Goal: Find specific page/section: Find specific page/section

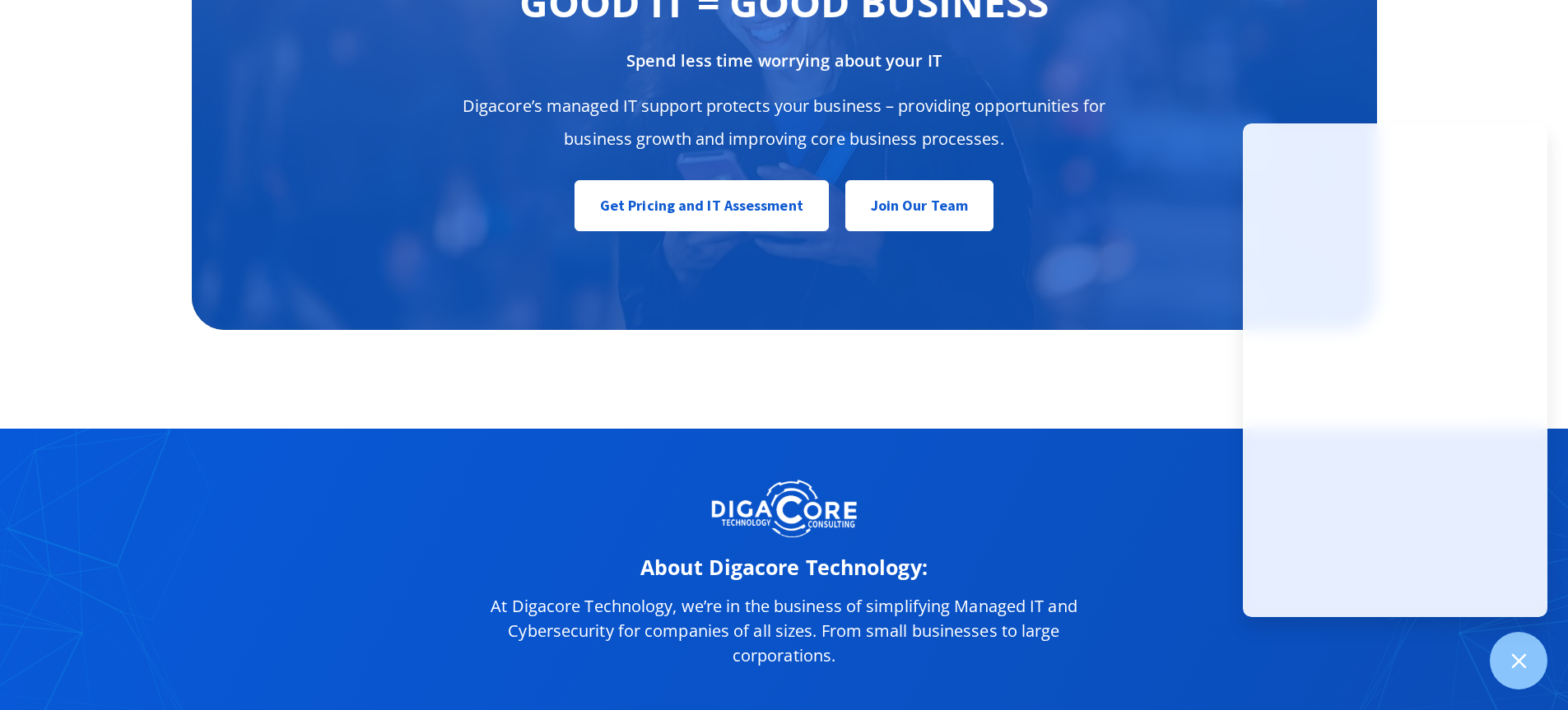
scroll to position [8252, 0]
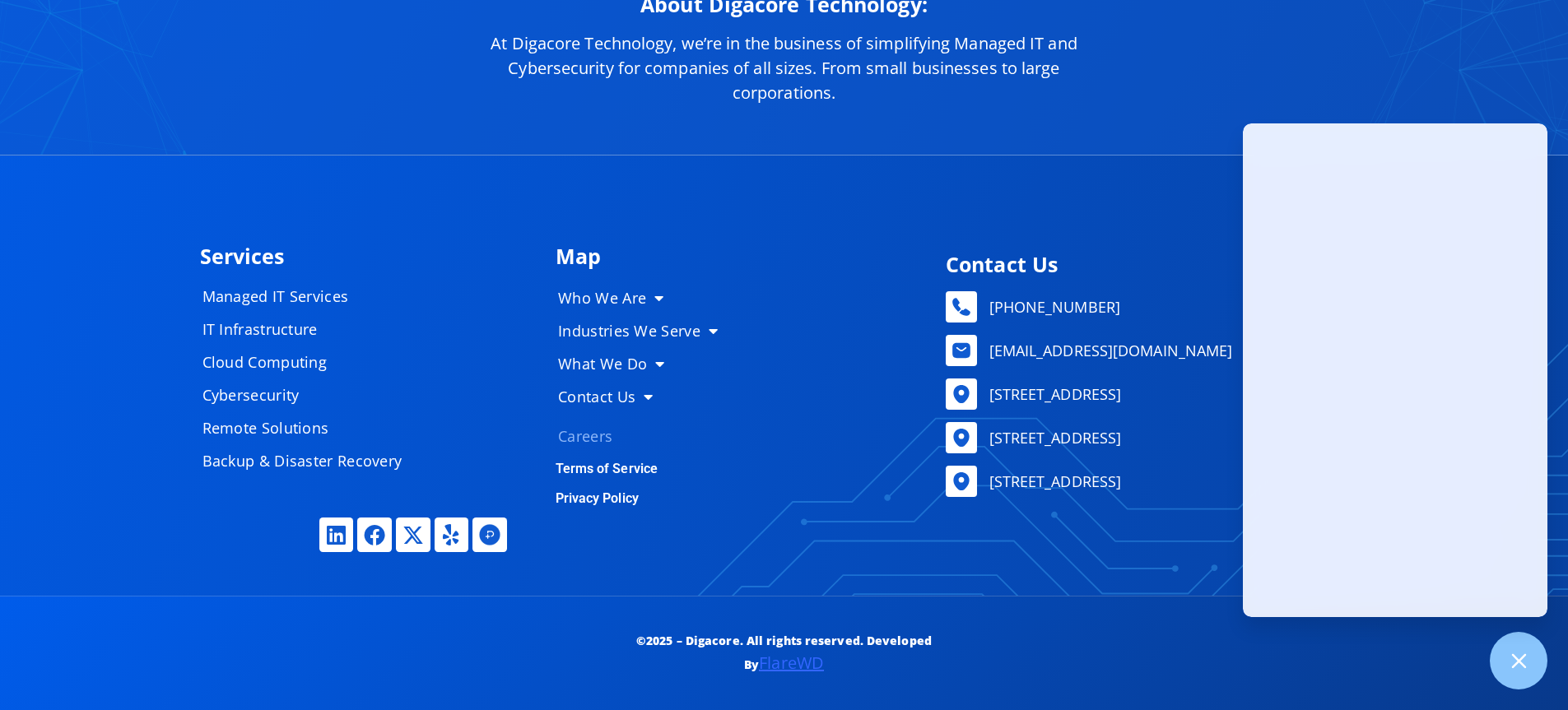
click at [596, 433] on link "Careers" at bounding box center [644, 436] width 206 height 33
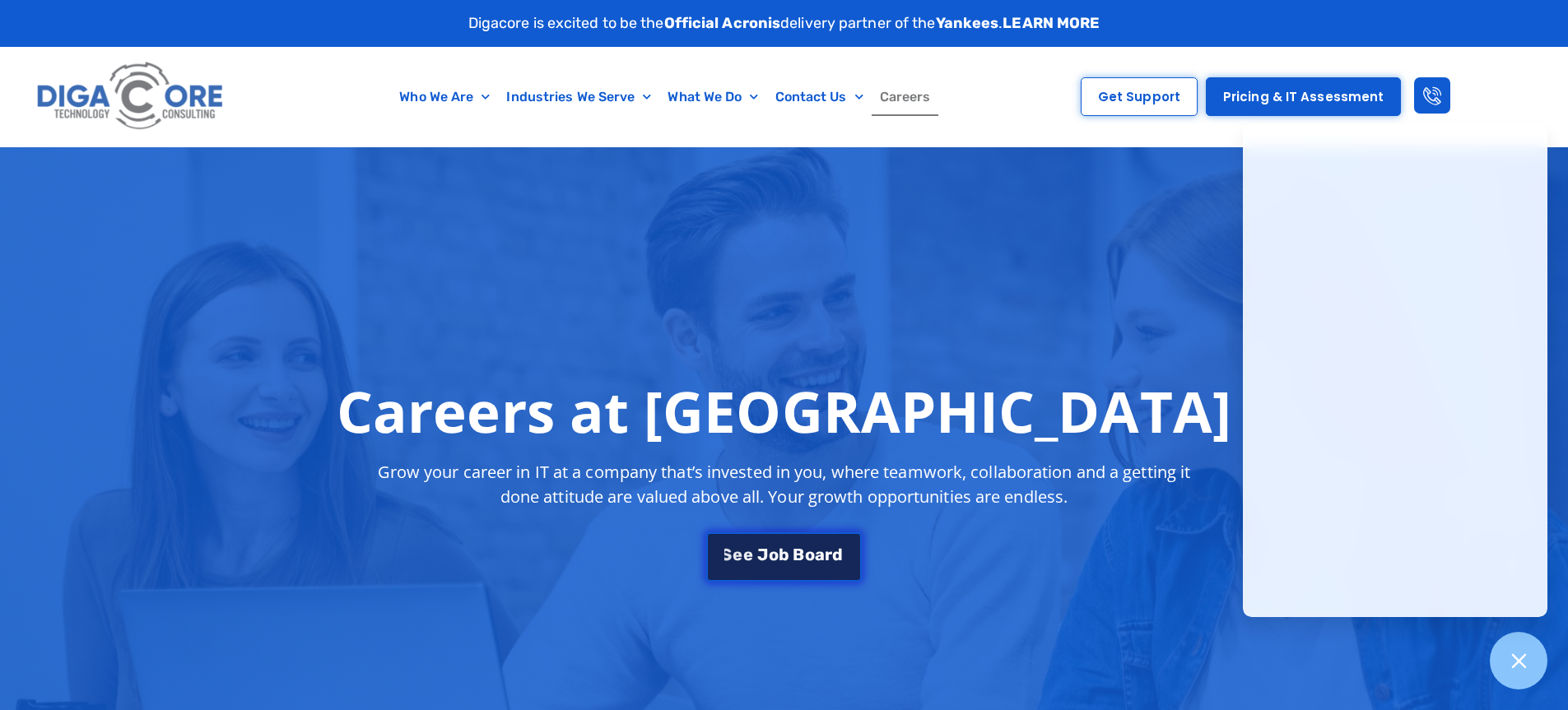
click at [800, 563] on span "B" at bounding box center [798, 554] width 11 height 17
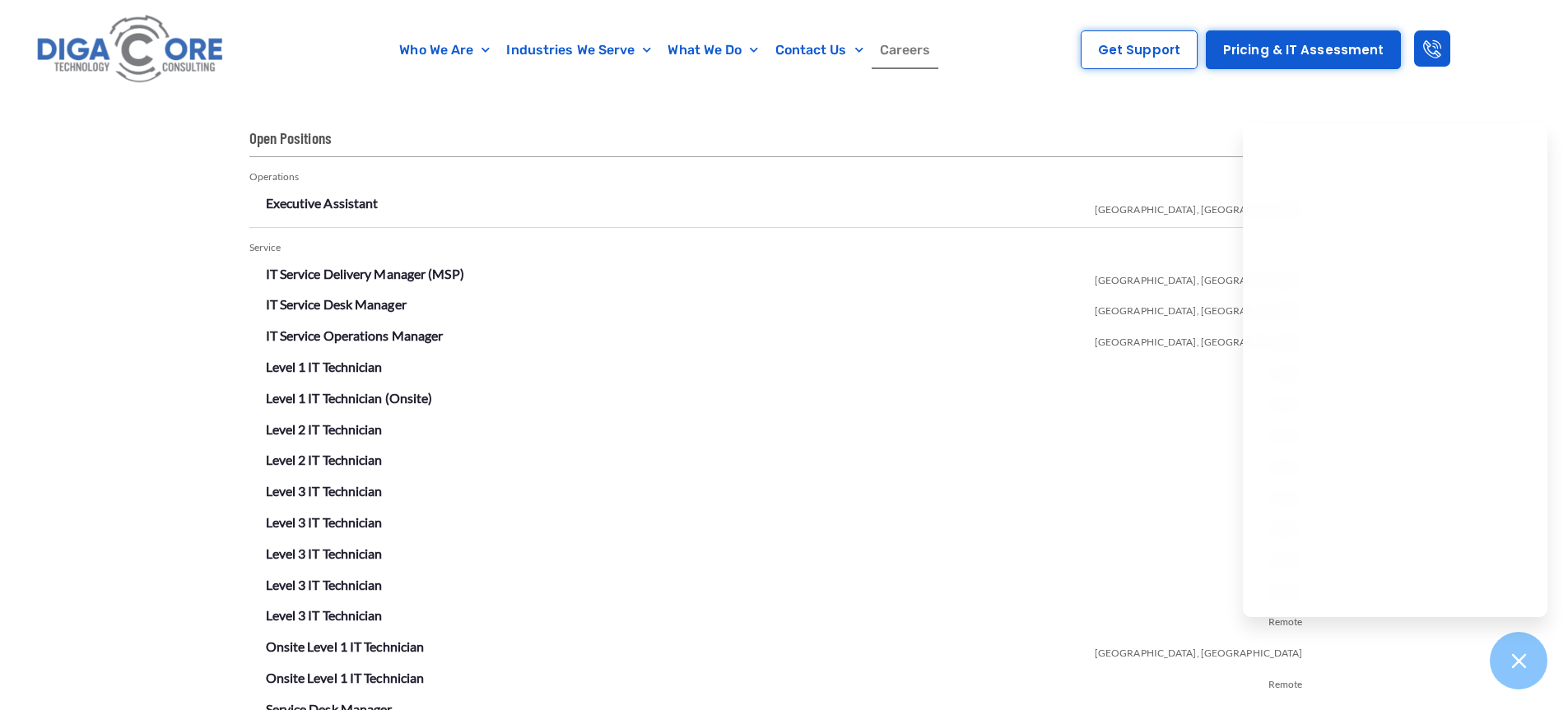
scroll to position [2898, 0]
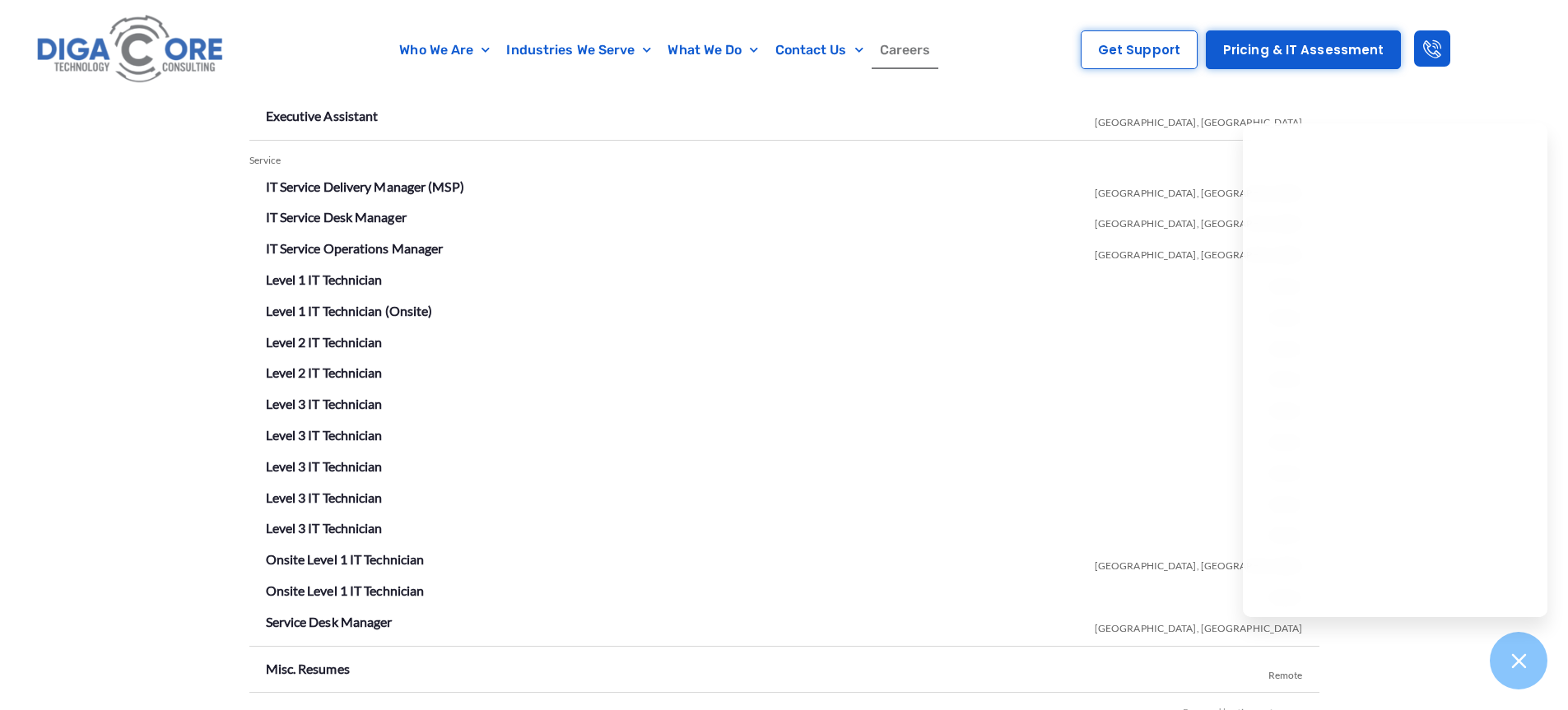
click at [1168, 230] on li "IT Service Desk Manager Lakewood, NJ" at bounding box center [785, 218] width 1037 height 26
click at [1517, 83] on div "Who We Are About Us Our Leadership Testimonials Blog Industries We Serve Health…" at bounding box center [784, 50] width 1568 height 100
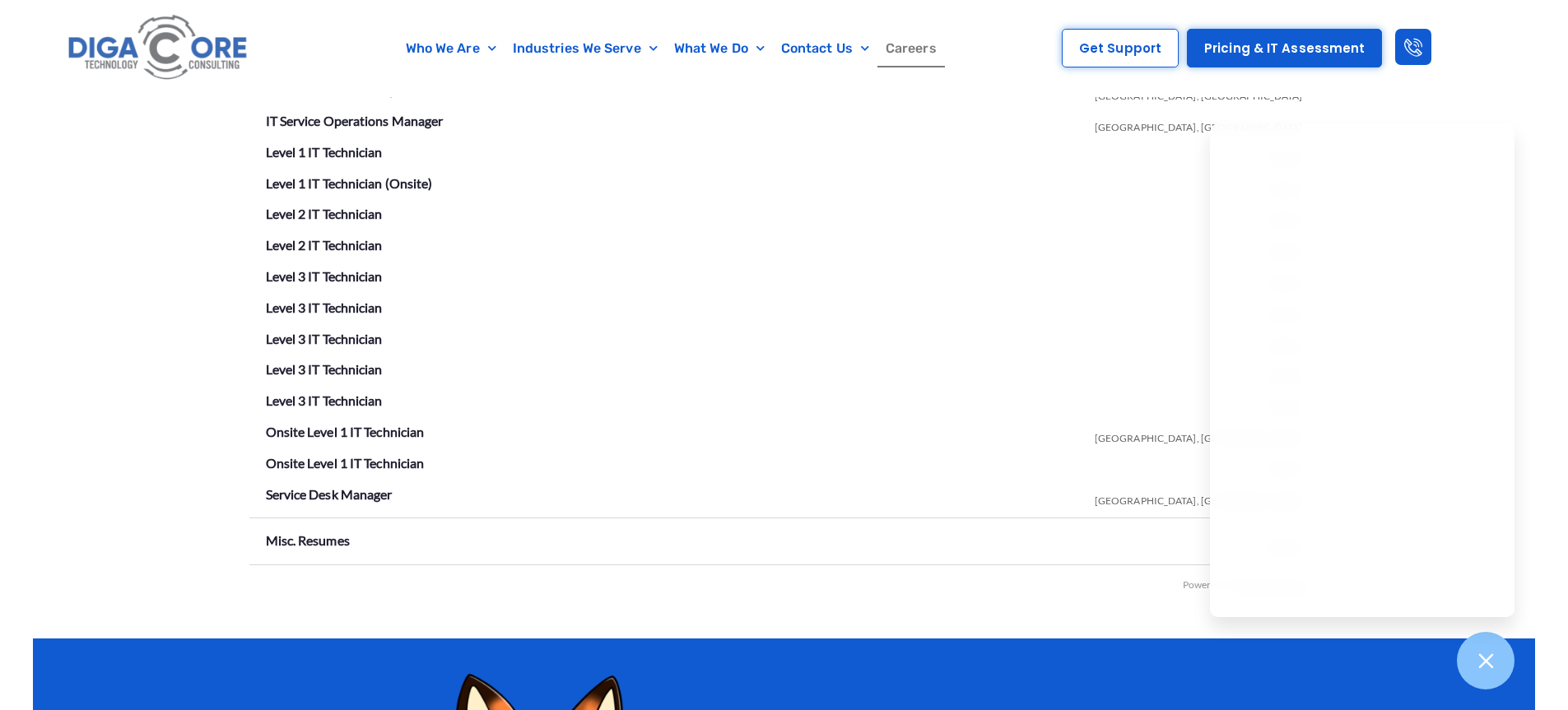
scroll to position [3025, 0]
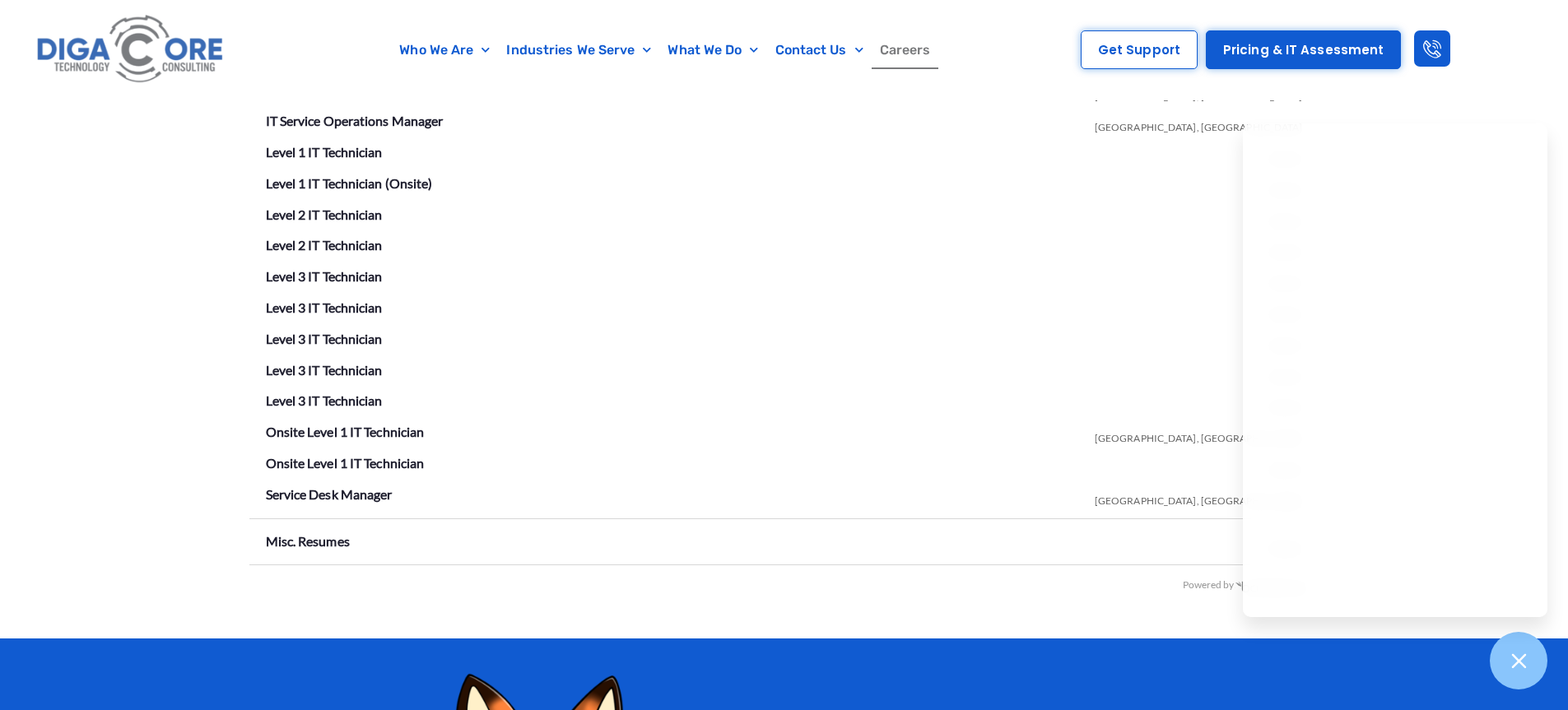
click at [1550, 134] on div "Open Positions Operations Executive Assistant Lakewood, NJ Service IT Service D…" at bounding box center [784, 256] width 1568 height 766
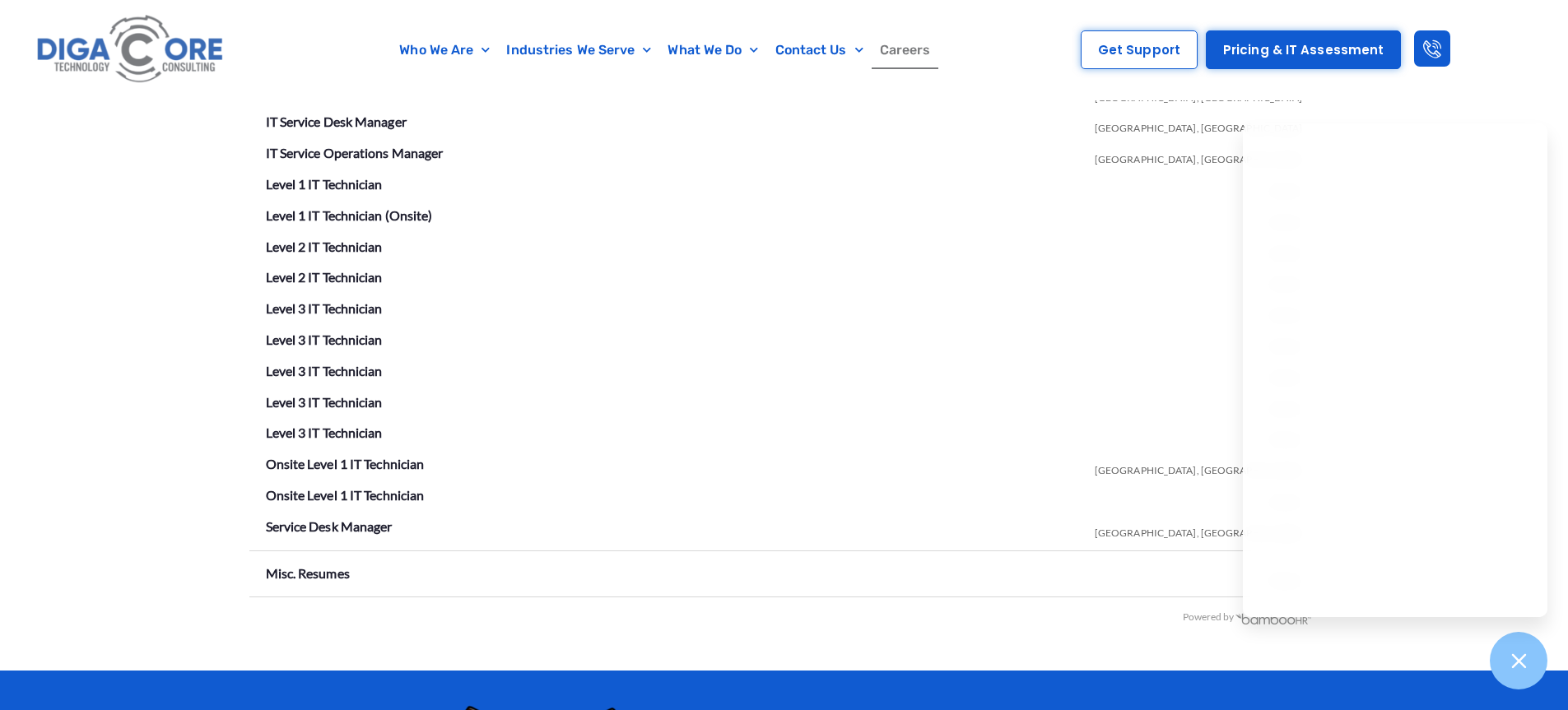
scroll to position [2817, 0]
